Goal: Communication & Community: Answer question/provide support

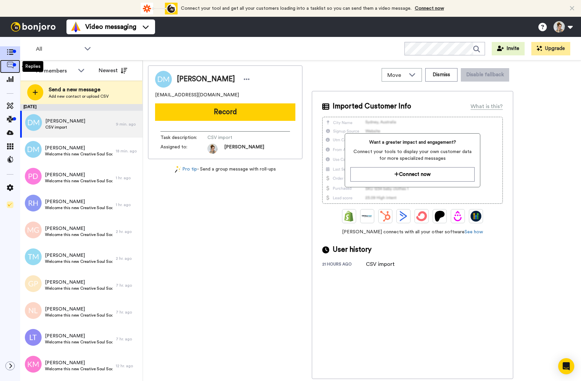
click at [10, 66] on icon at bounding box center [10, 65] width 7 height 7
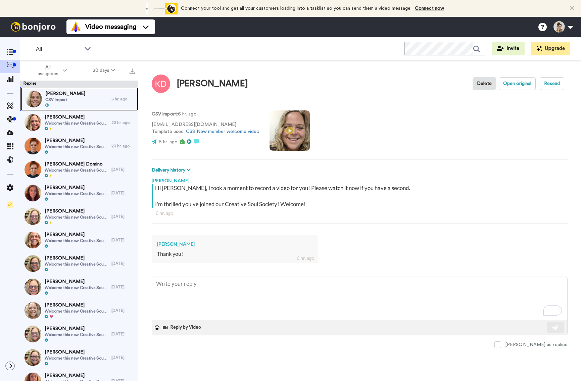
click at [79, 100] on div "[PERSON_NAME] CSV import" at bounding box center [65, 98] width 91 height 23
click at [75, 94] on div "[PERSON_NAME] CSV import" at bounding box center [65, 98] width 91 height 23
click at [74, 121] on span "Welcome this new Creative Soul Society Member!" at bounding box center [76, 123] width 63 height 5
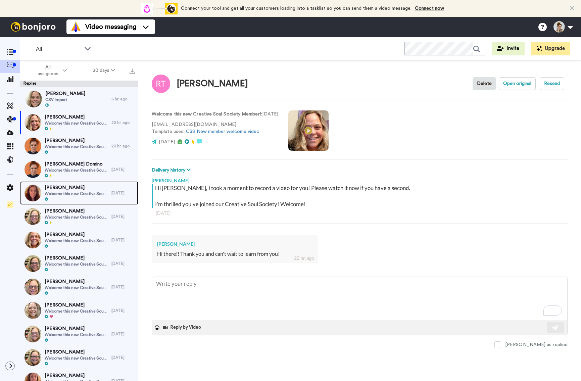
click at [75, 191] on span "Welcome this new Creative Soul Society Member!" at bounding box center [76, 193] width 63 height 5
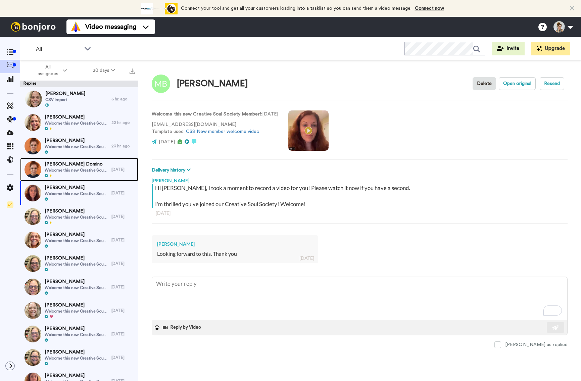
click at [69, 171] on span "Welcome this new Creative Soul Society Member!" at bounding box center [76, 170] width 63 height 5
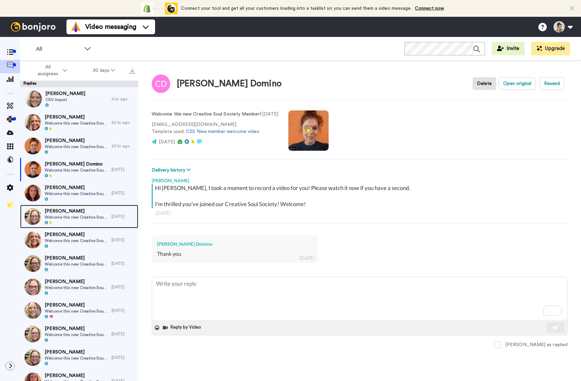
click at [70, 220] on div "[PERSON_NAME] Welcome this new Creative Soul Society Member!" at bounding box center [76, 216] width 63 height 17
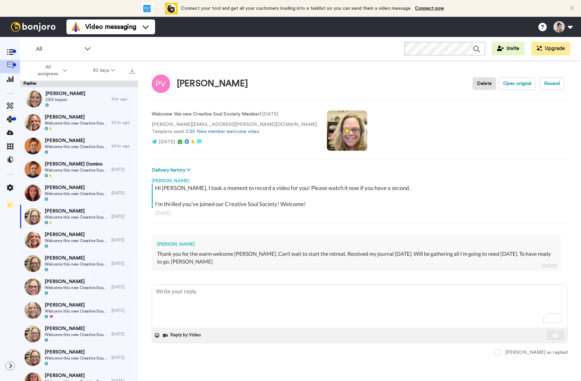
type textarea "x"
